Goal: Task Accomplishment & Management: Use online tool/utility

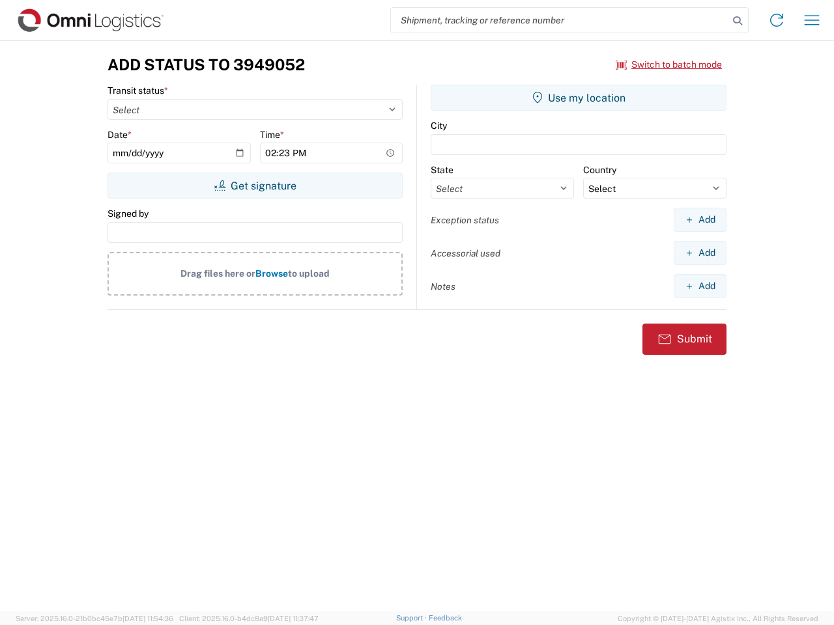
click at [559, 20] on input "search" at bounding box center [559, 20] width 337 height 25
click at [737, 21] on icon at bounding box center [737, 21] width 18 height 18
click at [776, 20] on icon at bounding box center [776, 20] width 21 height 21
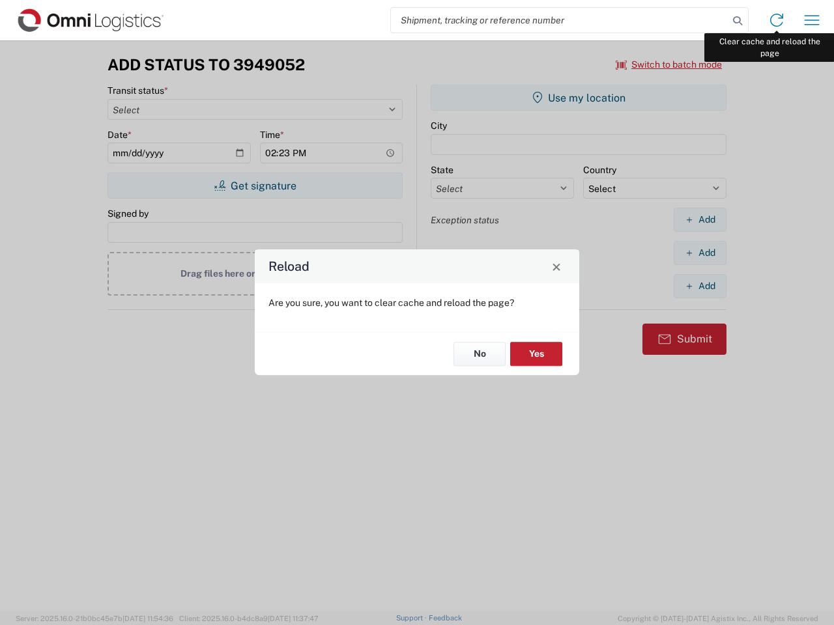
click at [811, 20] on div "Reload Are you sure, you want to clear cache and reload the page? No Yes" at bounding box center [417, 312] width 834 height 625
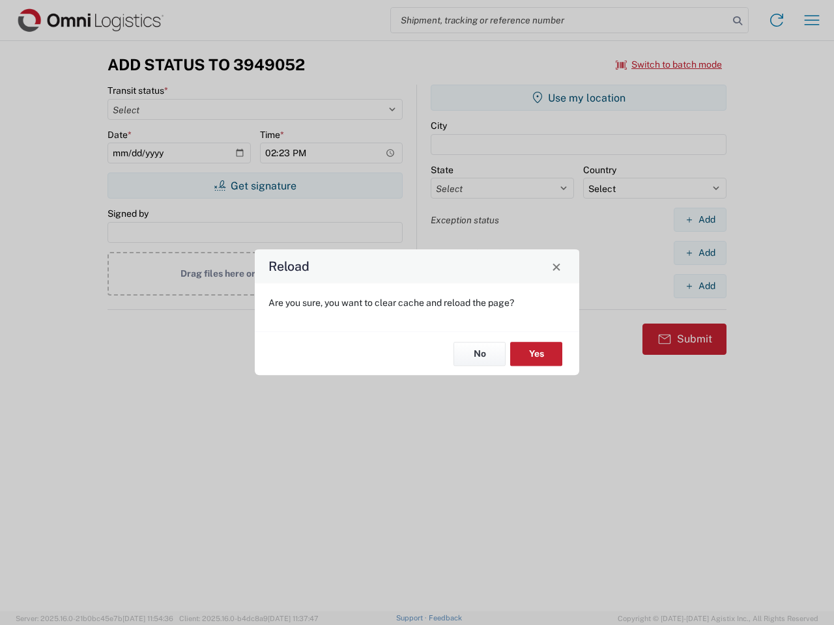
click at [669, 64] on div "Reload Are you sure, you want to clear cache and reload the page? No Yes" at bounding box center [417, 312] width 834 height 625
click at [255, 186] on div "Reload Are you sure, you want to clear cache and reload the page? No Yes" at bounding box center [417, 312] width 834 height 625
click at [578, 98] on div "Reload Are you sure, you want to clear cache and reload the page? No Yes" at bounding box center [417, 312] width 834 height 625
click at [699, 219] on div "Reload Are you sure, you want to clear cache and reload the page? No Yes" at bounding box center [417, 312] width 834 height 625
click at [699, 253] on div "Reload Are you sure, you want to clear cache and reload the page? No Yes" at bounding box center [417, 312] width 834 height 625
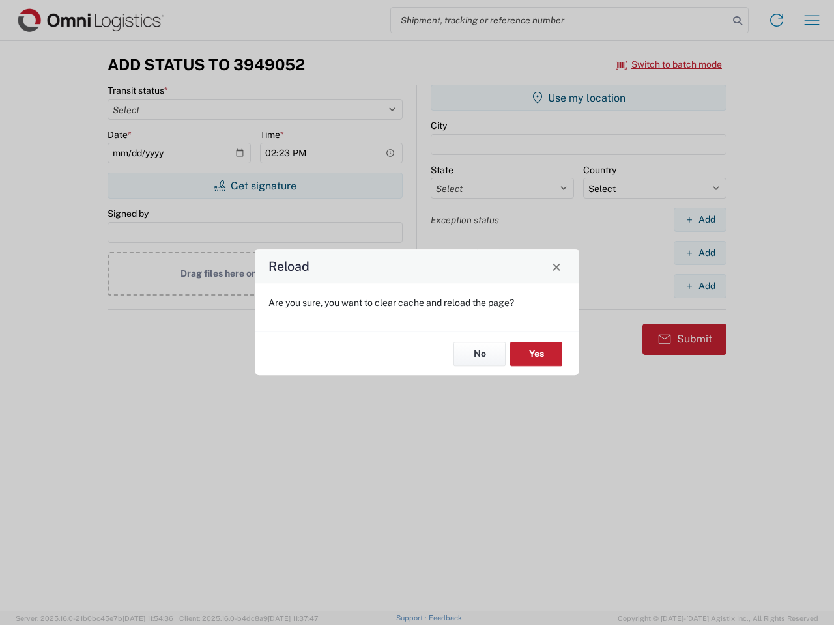
click at [699, 286] on div "Reload Are you sure, you want to clear cache and reload the page? No Yes" at bounding box center [417, 312] width 834 height 625
